Goal: Task Accomplishment & Management: Manage account settings

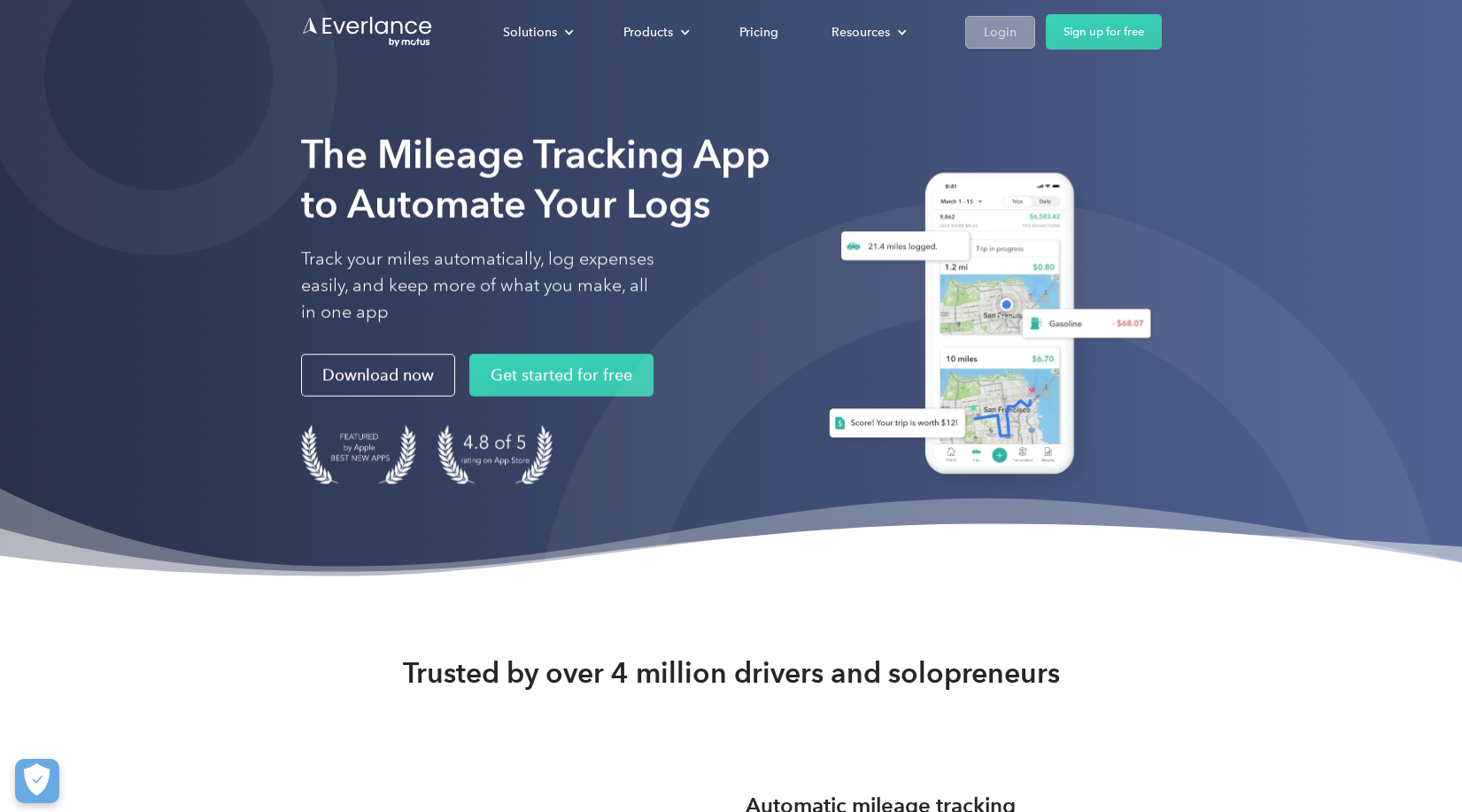
click at [1003, 31] on div "Login" at bounding box center [1000, 31] width 32 height 22
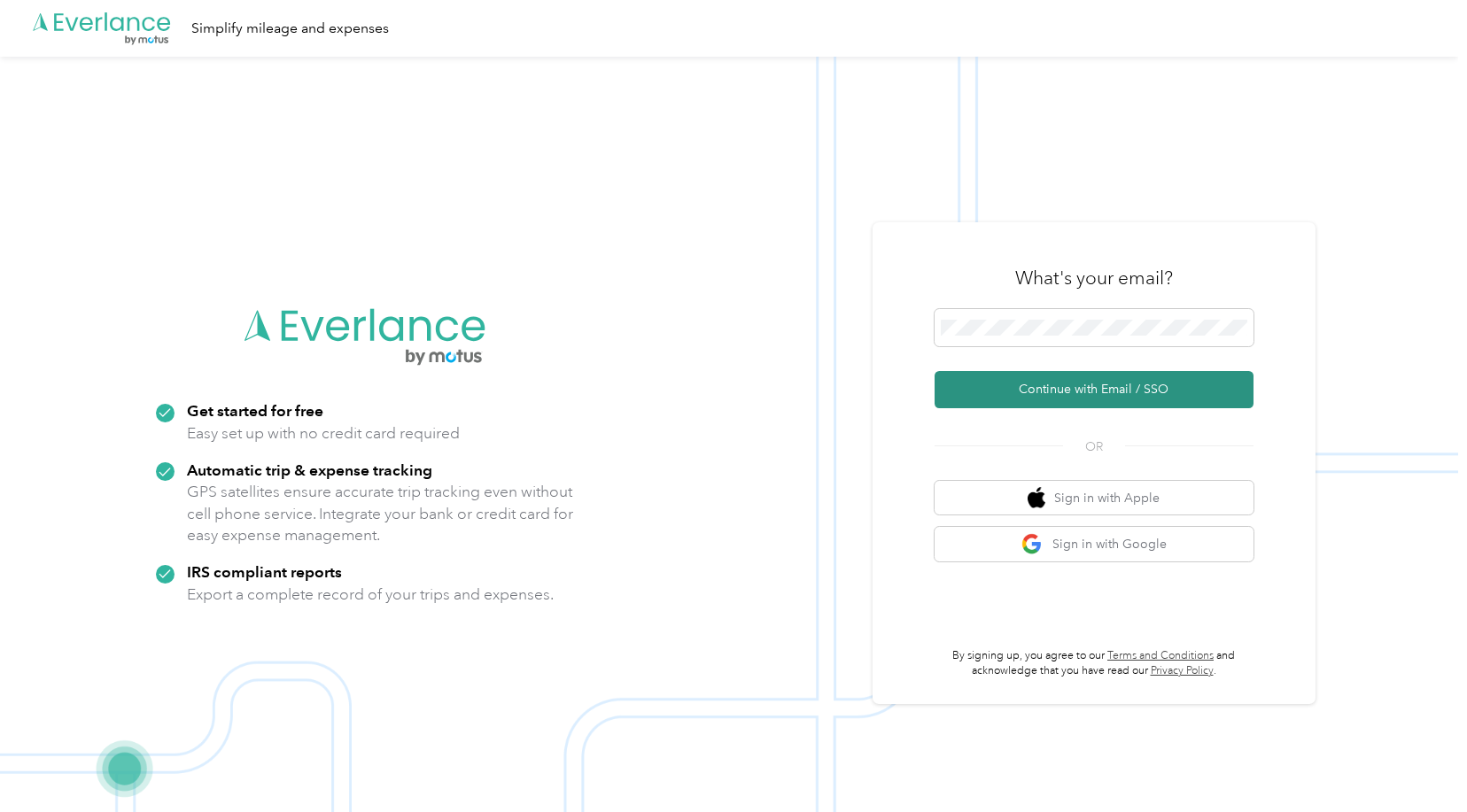
click at [1079, 386] on button "Continue with Email / SSO" at bounding box center [1094, 389] width 319 height 37
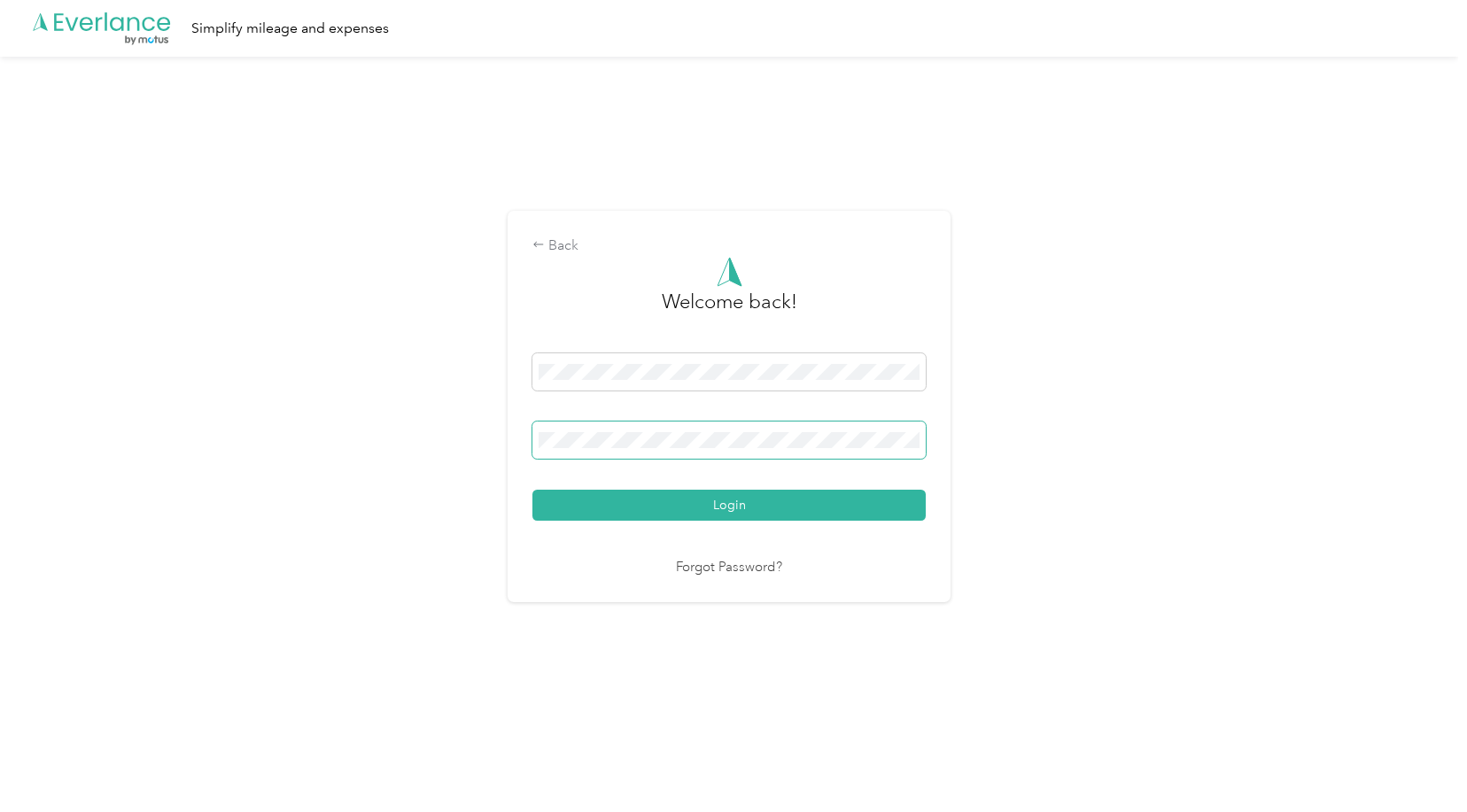
click at [687, 449] on span at bounding box center [729, 440] width 393 height 37
click at [533, 489] on button "Login" at bounding box center [729, 505] width 393 height 31
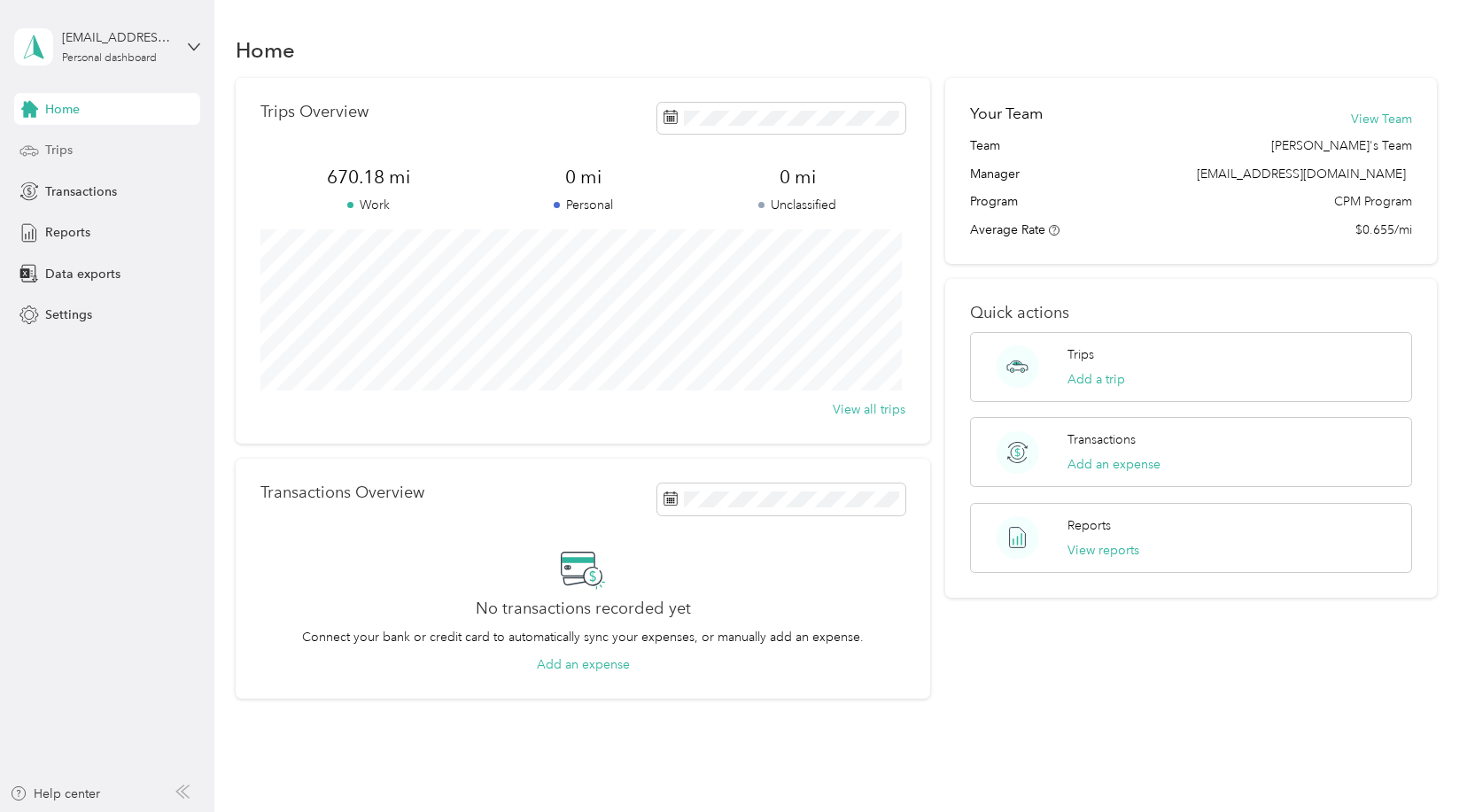
click at [63, 156] on span "Trips" at bounding box center [58, 150] width 28 height 18
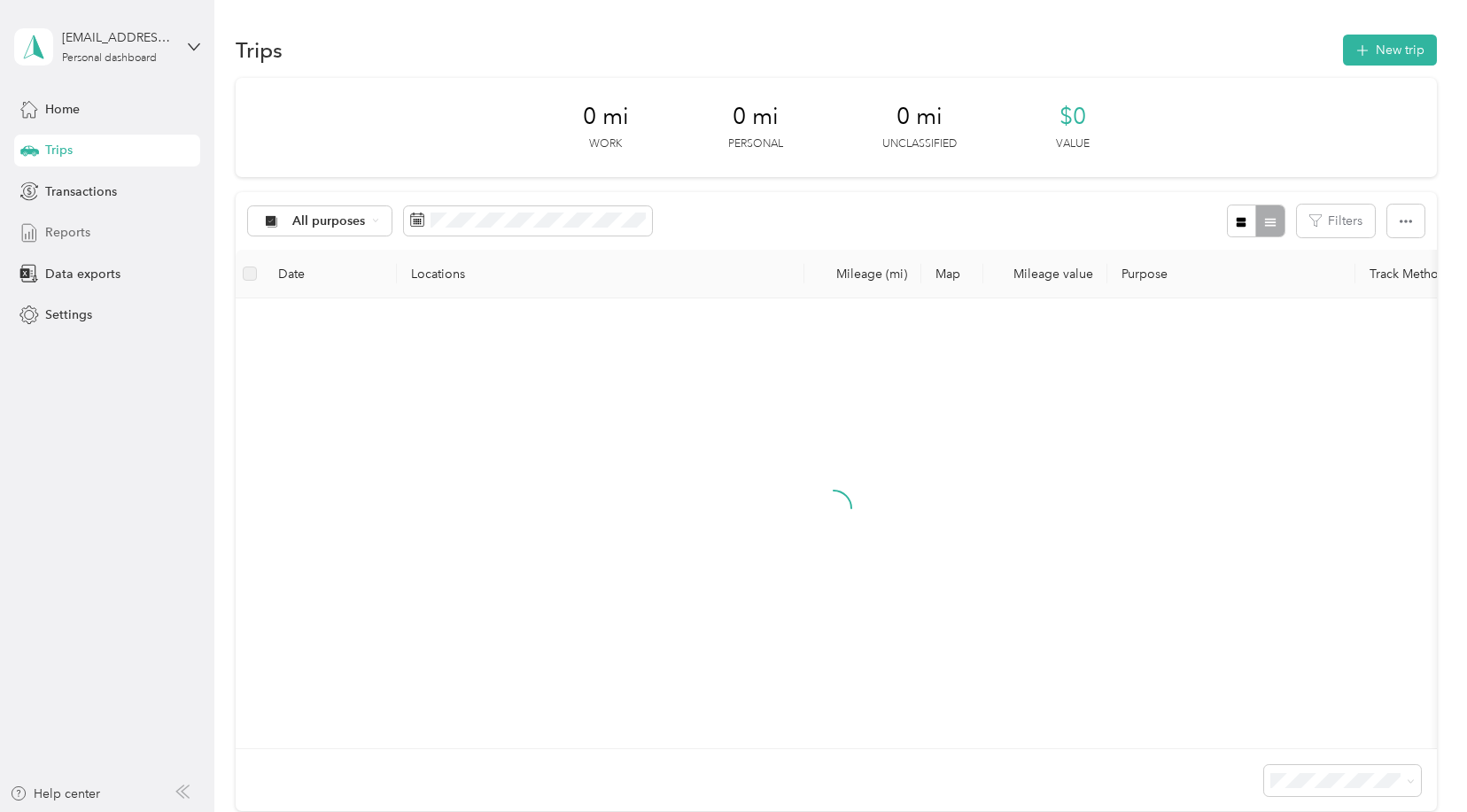
click at [85, 238] on span "Reports" at bounding box center [67, 232] width 45 height 18
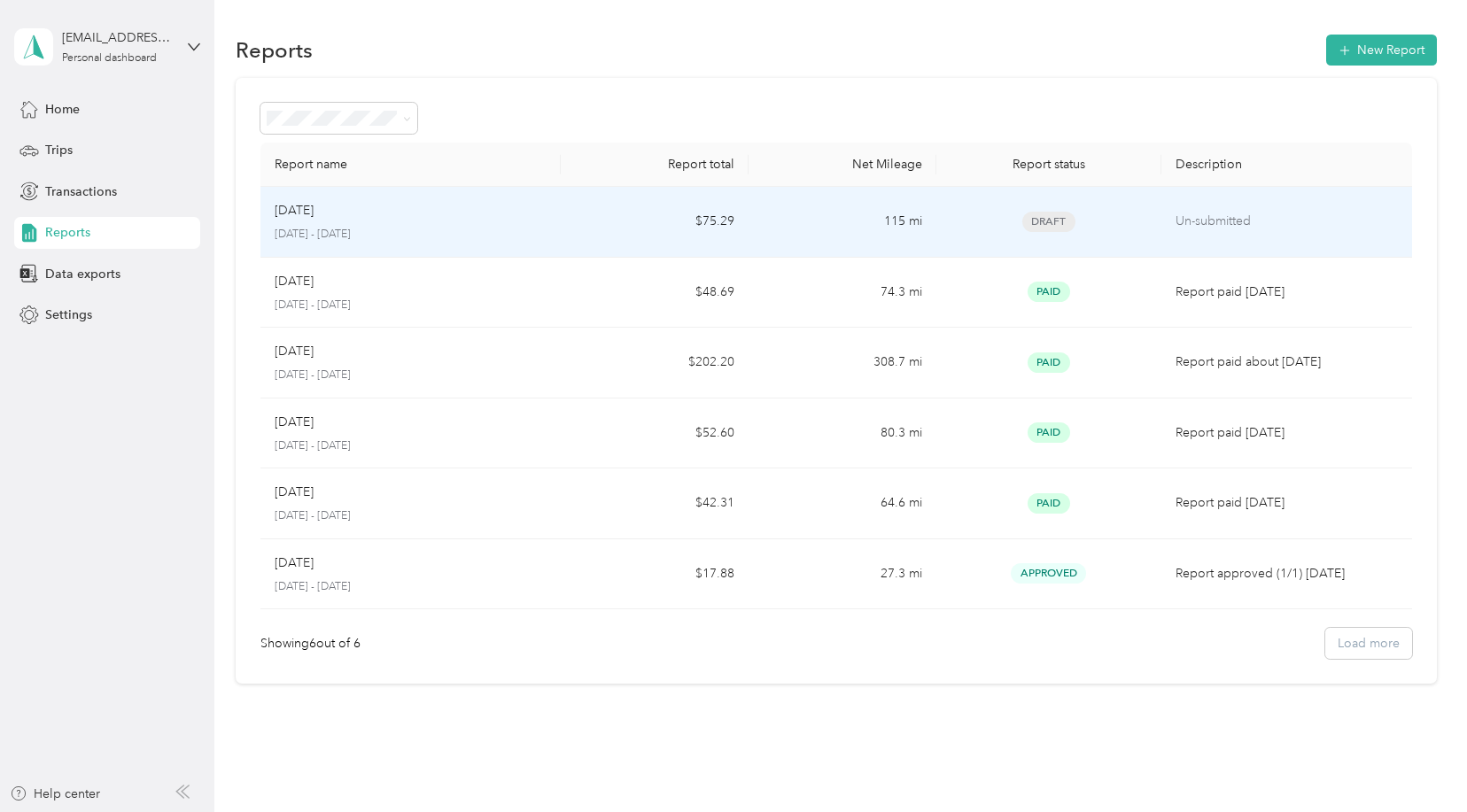
click at [543, 237] on p "[DATE] - [DATE]" at bounding box center [410, 235] width 272 height 16
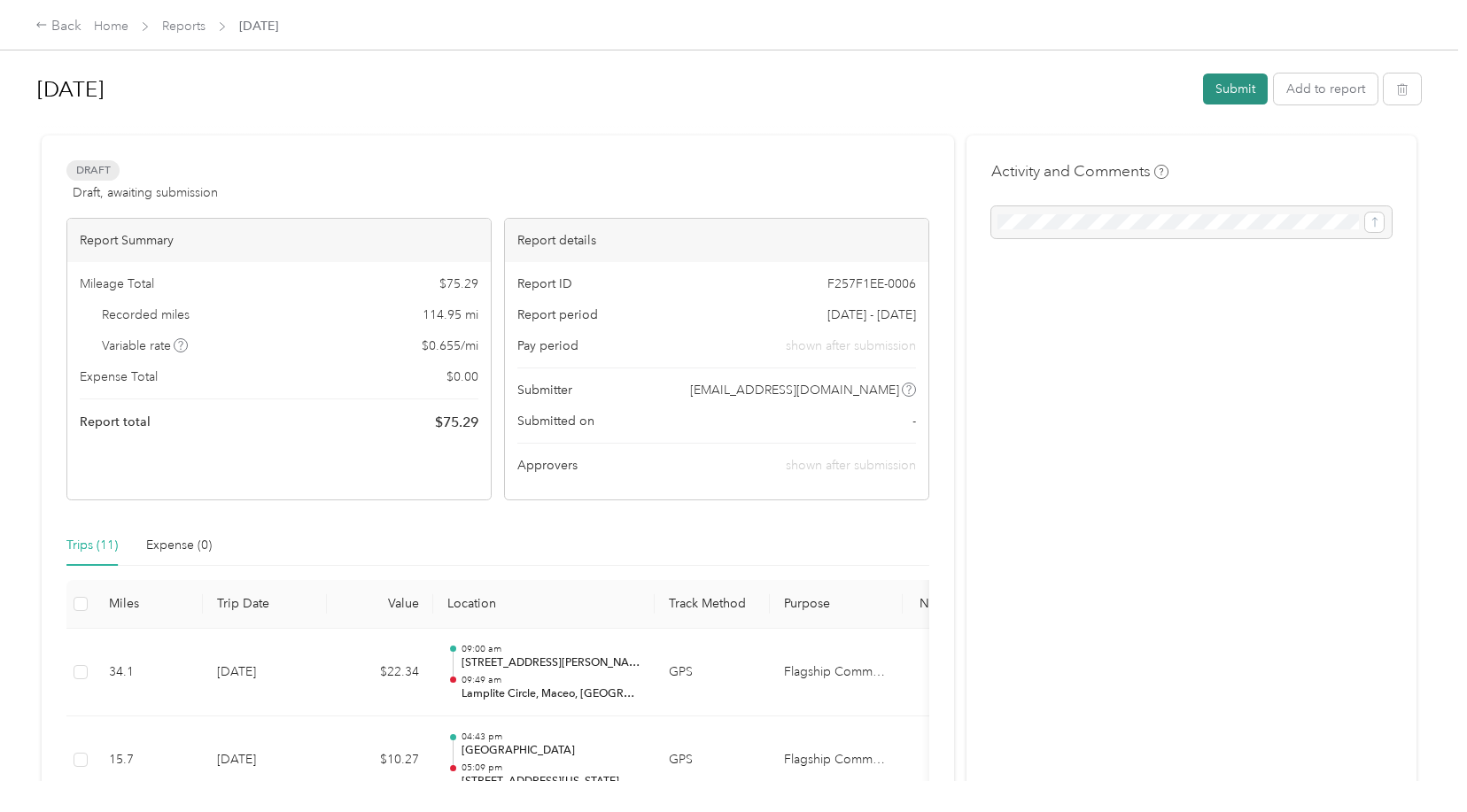
click at [1225, 93] on button "Submit" at bounding box center [1235, 89] width 65 height 31
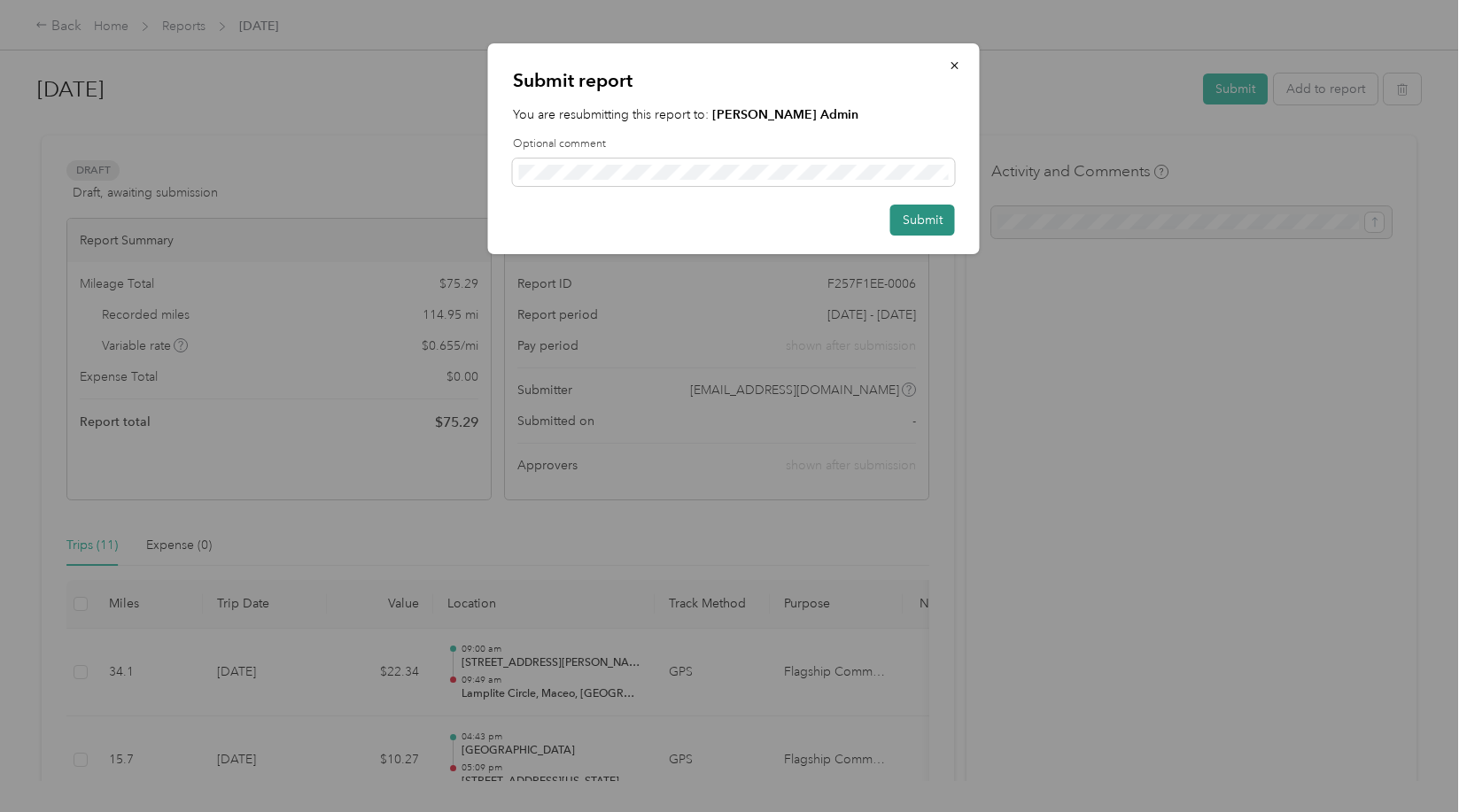
click at [920, 220] on button "Submit" at bounding box center [923, 219] width 65 height 31
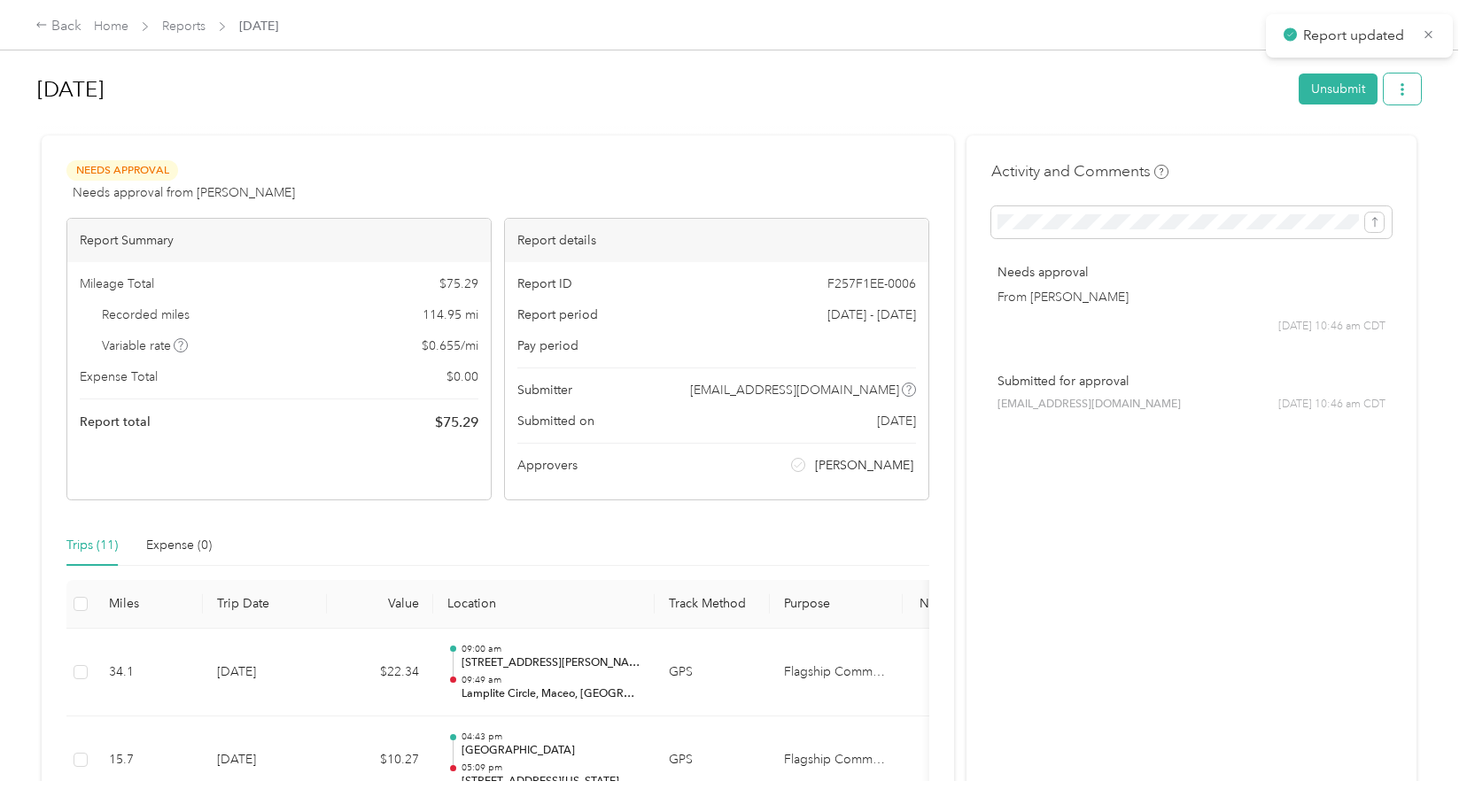
click at [1396, 85] on icon "button" at bounding box center [1402, 89] width 12 height 12
click at [1363, 149] on span "Download" at bounding box center [1347, 154] width 58 height 18
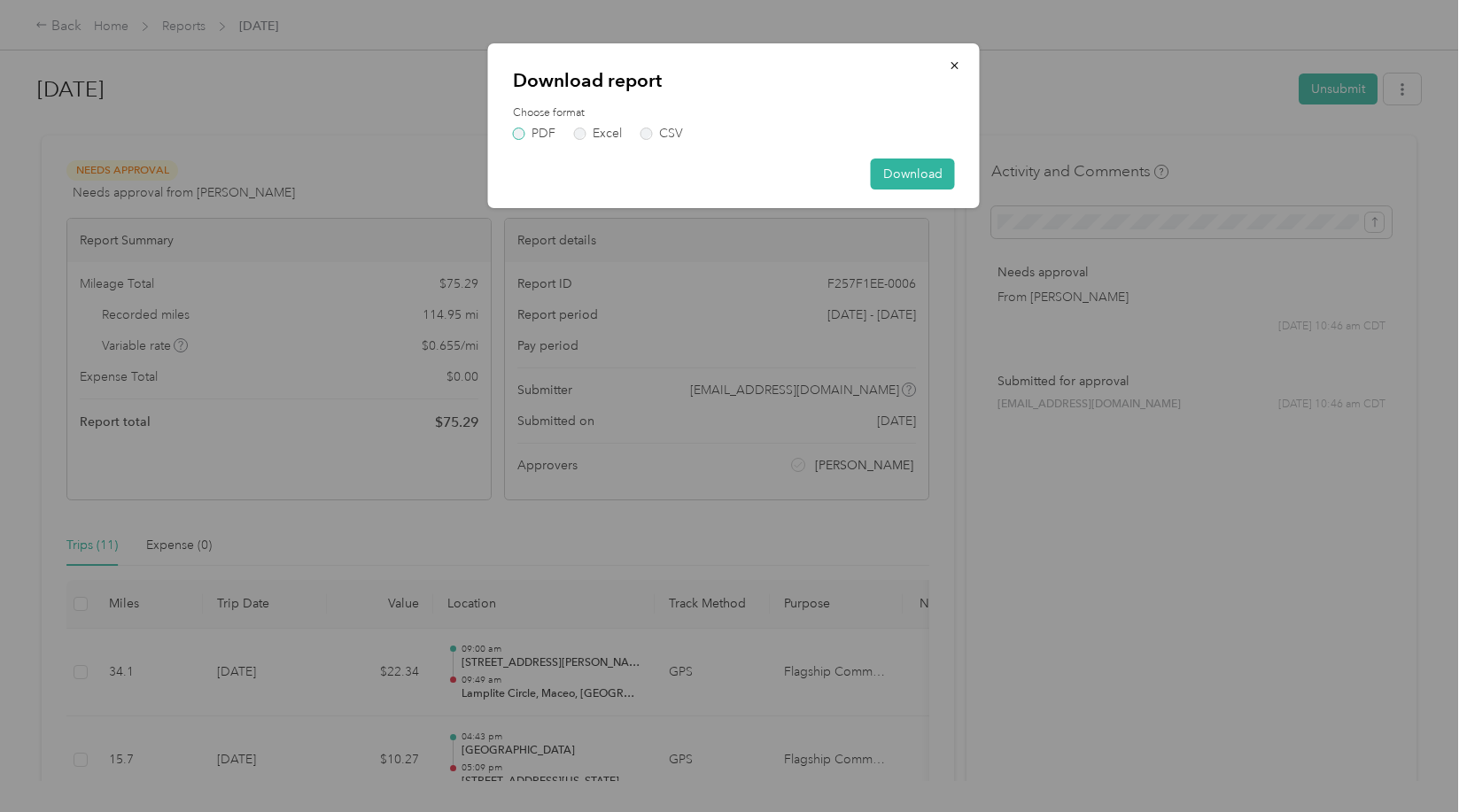
click at [522, 129] on label "PDF" at bounding box center [534, 134] width 43 height 12
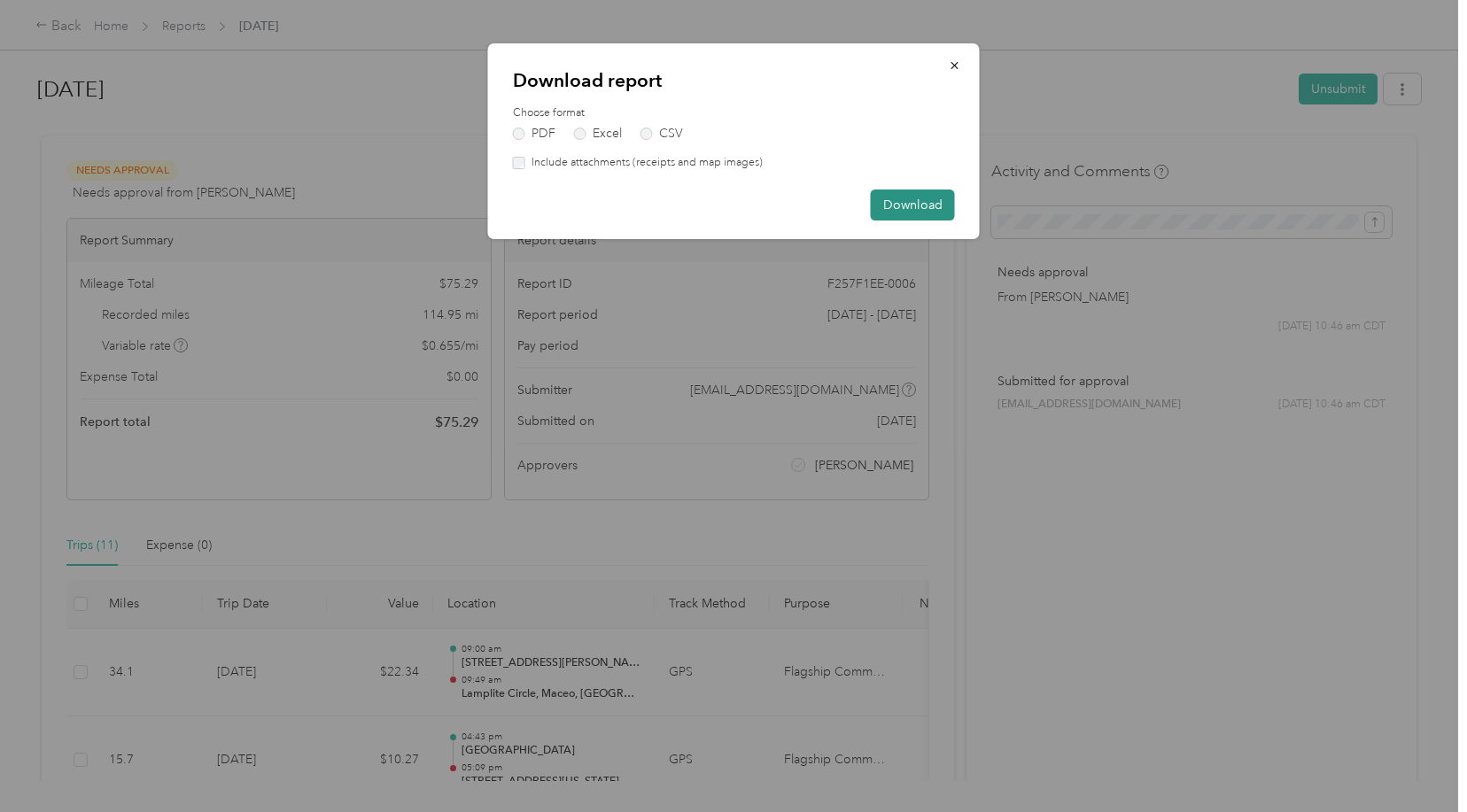
click at [930, 203] on button "Download" at bounding box center [912, 205] width 84 height 31
